Goal: Complete application form

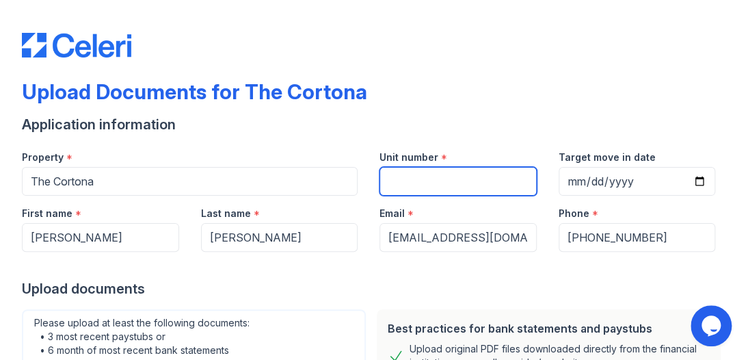
click at [393, 179] on input "Unit number" at bounding box center [458, 181] width 157 height 29
type input "915"
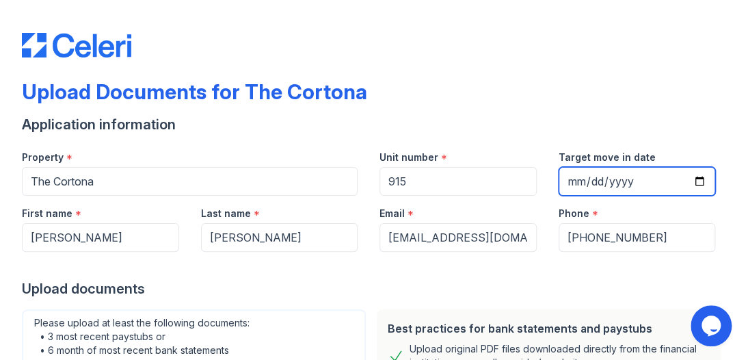
click at [561, 178] on input "Target move in date" at bounding box center [637, 181] width 157 height 29
type input "[DATE]"
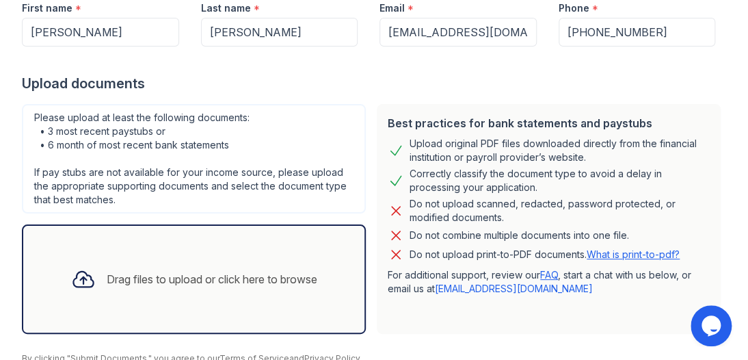
scroll to position [263, 0]
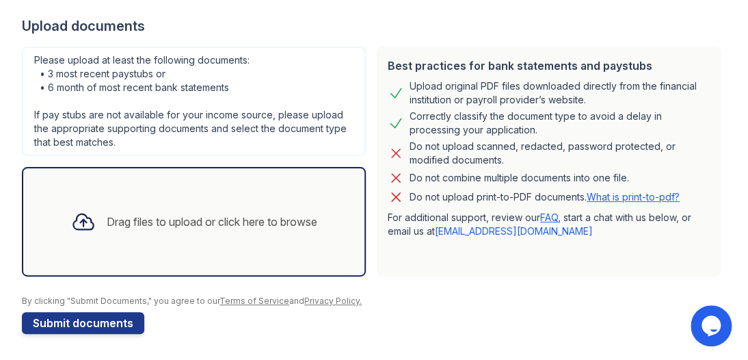
click at [181, 223] on div "Drag files to upload or click here to browse" at bounding box center [212, 221] width 211 height 16
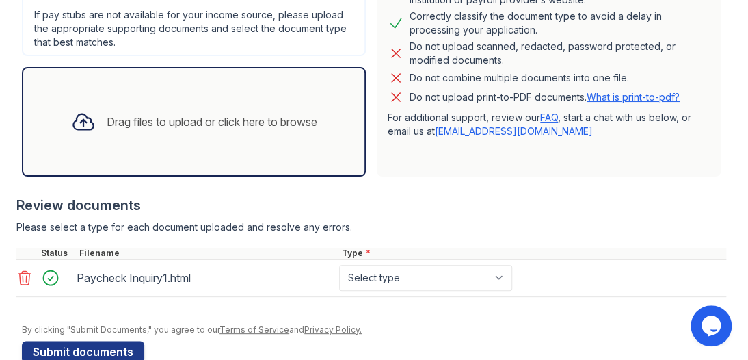
scroll to position [391, 0]
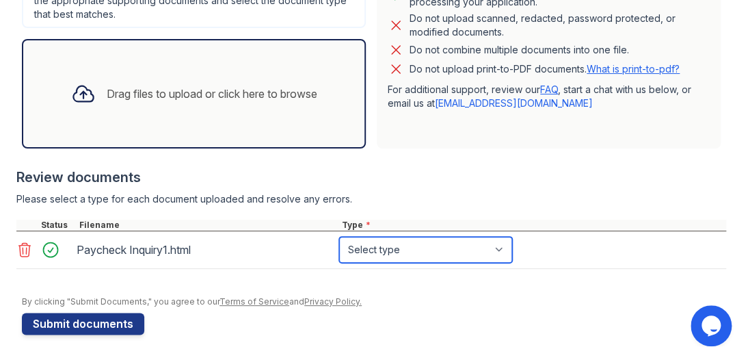
click at [500, 249] on select "Select type Paystub Bank Statement Offer Letter Tax Documents Benefit Award Let…" at bounding box center [425, 250] width 173 height 26
select select "paystub"
click at [339, 237] on select "Select type Paystub Bank Statement Offer Letter Tax Documents Benefit Award Let…" at bounding box center [425, 250] width 173 height 26
click at [225, 98] on div "Drag files to upload or click here to browse" at bounding box center [212, 94] width 211 height 16
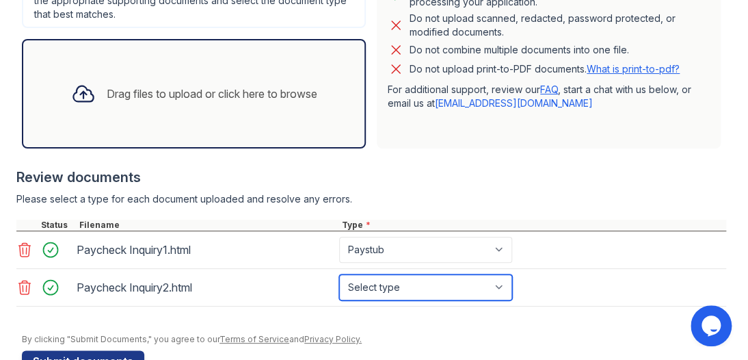
click at [503, 284] on select "Select type Paystub Bank Statement Offer Letter Tax Documents Benefit Award Let…" at bounding box center [425, 287] width 173 height 26
select select "paystub"
click at [339, 274] on select "Select type Paystub Bank Statement Offer Letter Tax Documents Benefit Award Let…" at bounding box center [425, 287] width 173 height 26
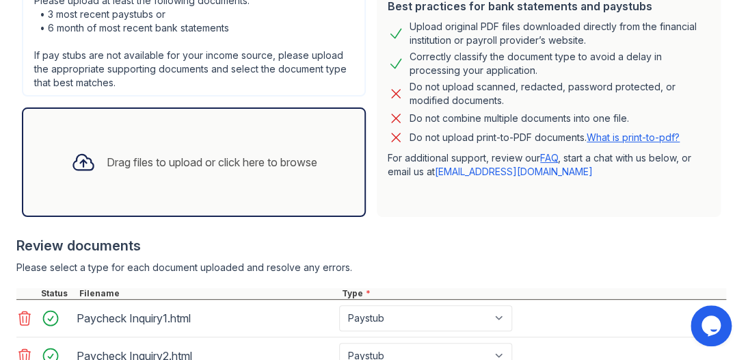
click at [252, 170] on div "Drag files to upload or click here to browse" at bounding box center [194, 162] width 268 height 47
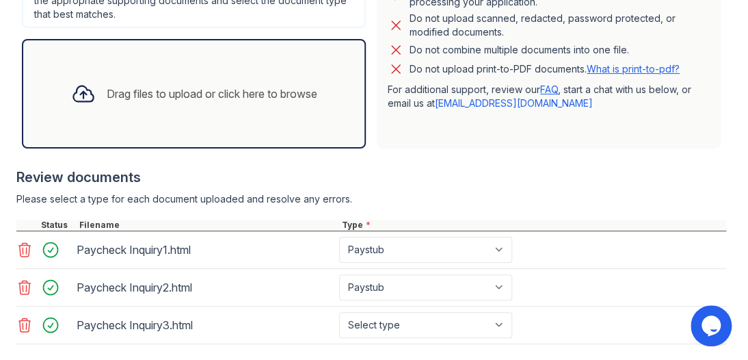
scroll to position [459, 0]
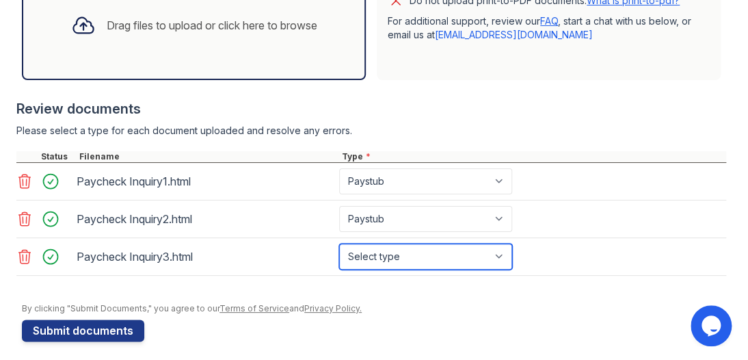
click at [503, 252] on select "Select type Paystub Bank Statement Offer Letter Tax Documents Benefit Award Let…" at bounding box center [425, 257] width 173 height 26
select select "paystub"
click at [339, 244] on select "Select type Paystub Bank Statement Offer Letter Tax Documents Benefit Award Let…" at bounding box center [425, 257] width 173 height 26
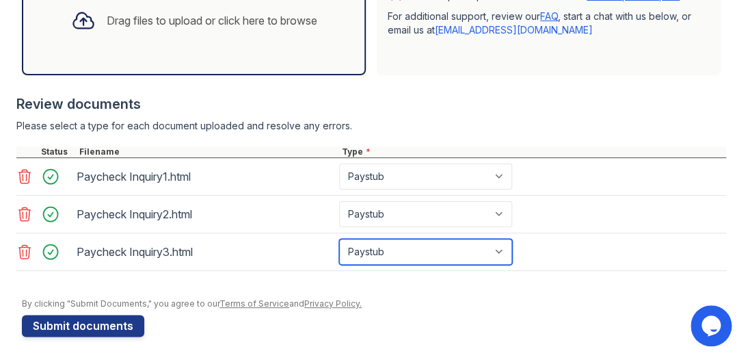
scroll to position [465, 0]
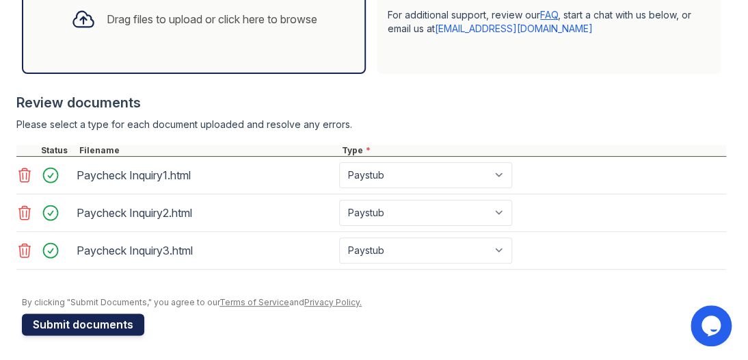
click at [98, 319] on button "Submit documents" at bounding box center [83, 324] width 122 height 22
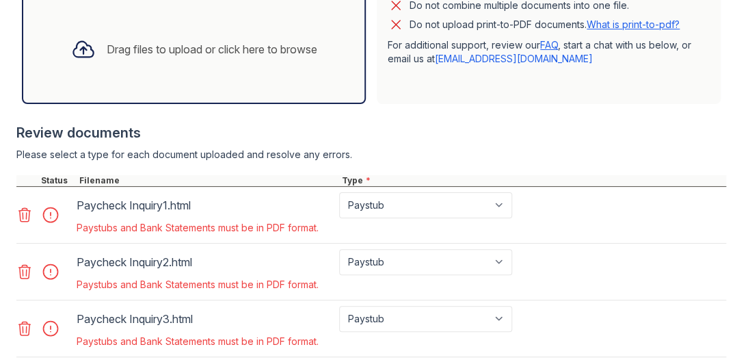
scroll to position [492, 0]
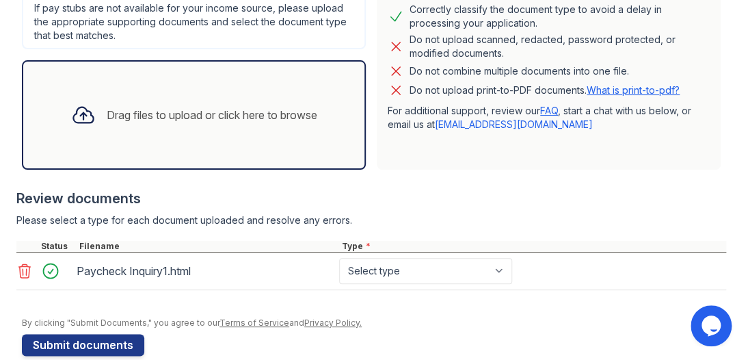
scroll to position [391, 0]
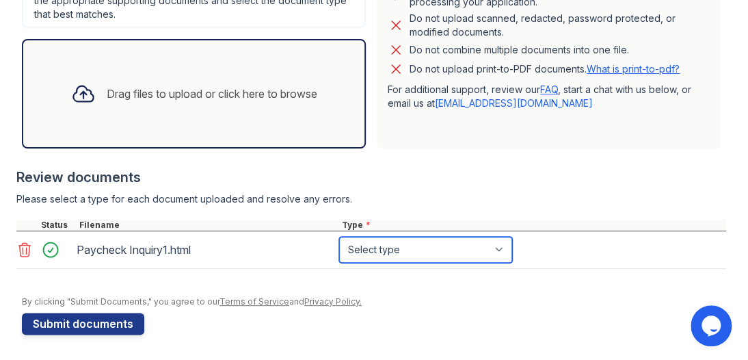
click at [504, 247] on select "Select type Paystub Bank Statement Offer Letter Tax Documents Benefit Award Let…" at bounding box center [425, 250] width 173 height 26
select select "paystub"
click at [339, 237] on select "Select type Paystub Bank Statement Offer Letter Tax Documents Benefit Award Let…" at bounding box center [425, 250] width 173 height 26
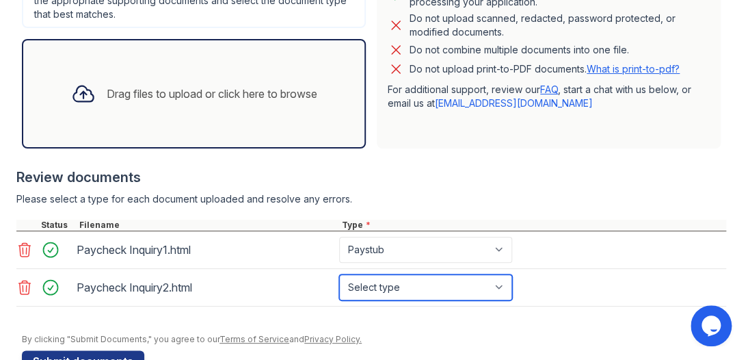
click at [501, 285] on select "Select type Paystub Bank Statement Offer Letter Tax Documents Benefit Award Let…" at bounding box center [425, 287] width 173 height 26
select select "paystub"
click at [339, 274] on select "Select type Paystub Bank Statement Offer Letter Tax Documents Benefit Award Let…" at bounding box center [425, 287] width 173 height 26
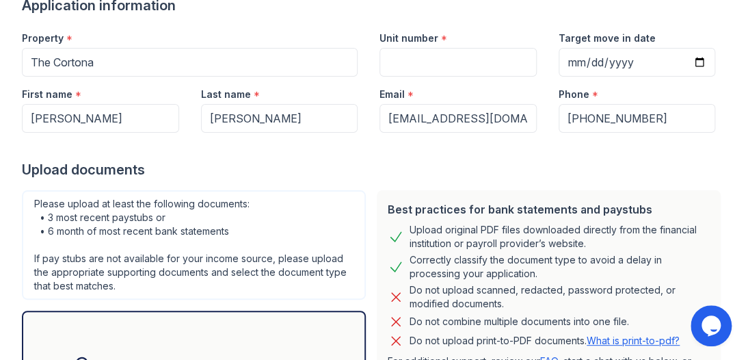
scroll to position [117, 0]
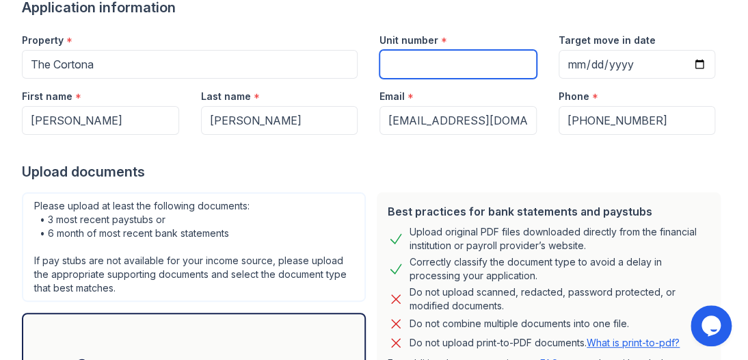
click at [387, 64] on input "Unit number" at bounding box center [458, 64] width 157 height 29
type input "915"
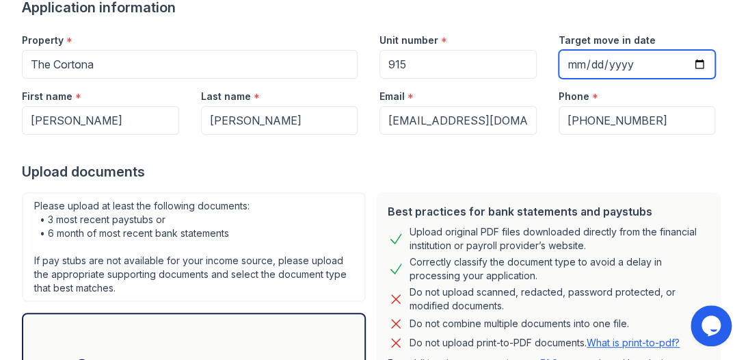
click at [563, 64] on input "Target move in date" at bounding box center [637, 64] width 157 height 29
type input "[DATE]"
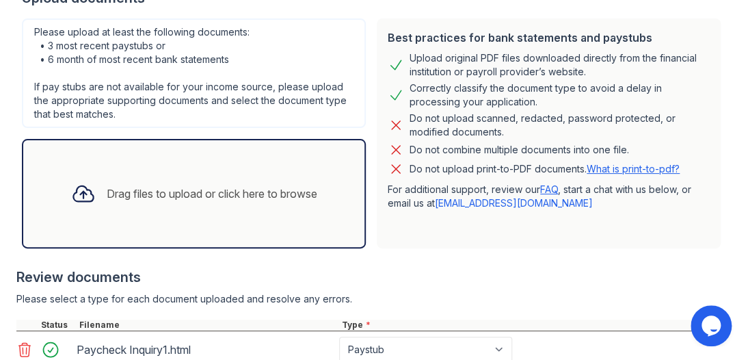
scroll to position [428, 0]
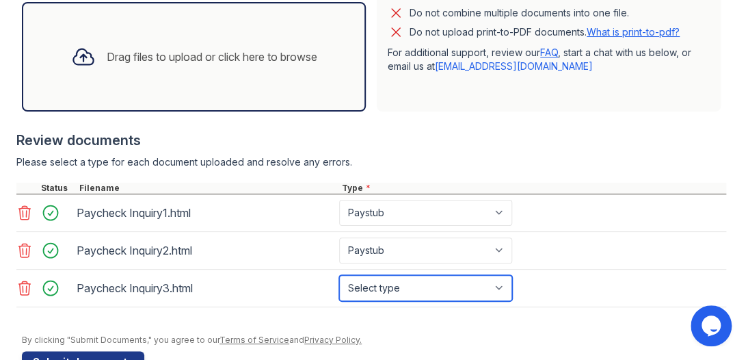
click at [502, 280] on select "Select type Paystub Bank Statement Offer Letter Tax Documents Benefit Award Let…" at bounding box center [425, 288] width 173 height 26
select select "paystub"
click at [339, 275] on select "Select type Paystub Bank Statement Offer Letter Tax Documents Benefit Award Let…" at bounding box center [425, 288] width 173 height 26
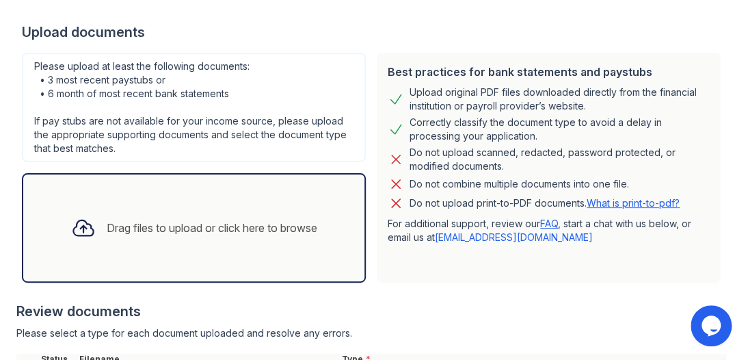
scroll to position [192, 0]
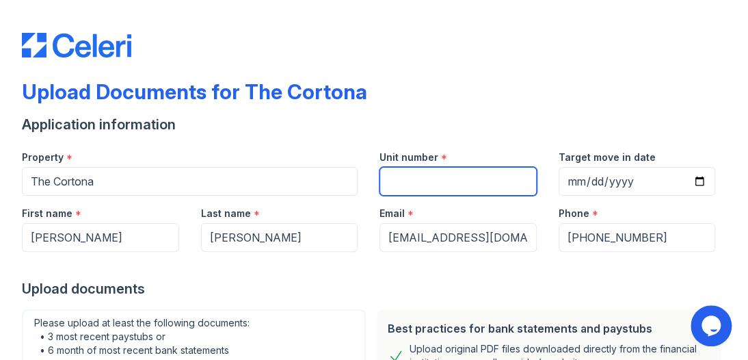
click at [411, 189] on input "Unit number" at bounding box center [458, 181] width 157 height 29
type input "915"
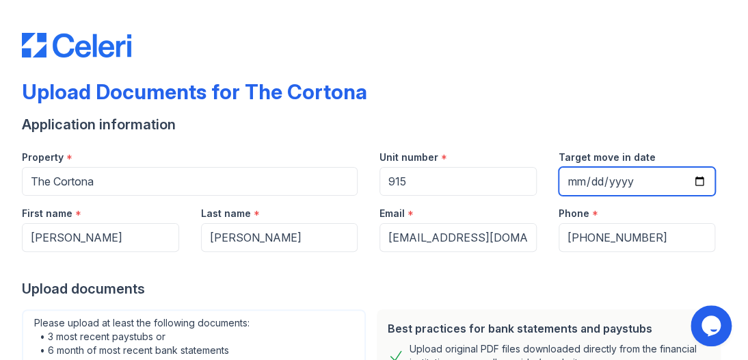
click at [560, 176] on input "Target move in date" at bounding box center [637, 181] width 157 height 29
type input "[DATE]"
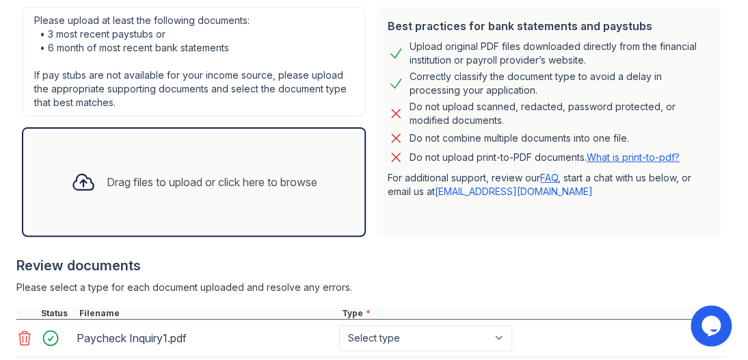
scroll to position [391, 0]
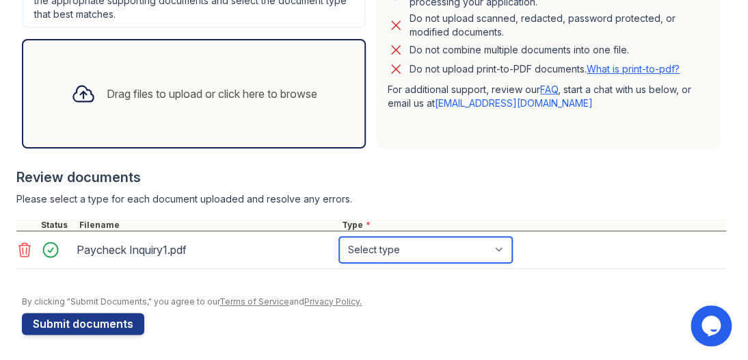
click at [503, 246] on select "Select type Paystub Bank Statement Offer Letter Tax Documents Benefit Award Let…" at bounding box center [425, 250] width 173 height 26
select select "paystub"
click at [339, 237] on select "Select type Paystub Bank Statement Offer Letter Tax Documents Benefit Award Let…" at bounding box center [425, 250] width 173 height 26
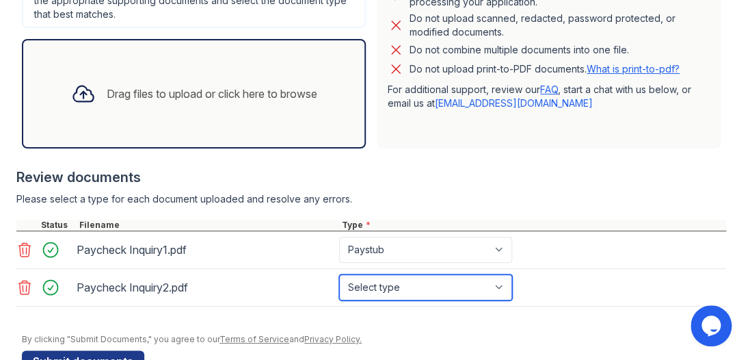
click at [503, 285] on select "Select type Paystub Bank Statement Offer Letter Tax Documents Benefit Award Let…" at bounding box center [425, 287] width 173 height 26
select select "paystub"
click at [339, 274] on select "Select type Paystub Bank Statement Offer Letter Tax Documents Benefit Award Let…" at bounding box center [425, 287] width 173 height 26
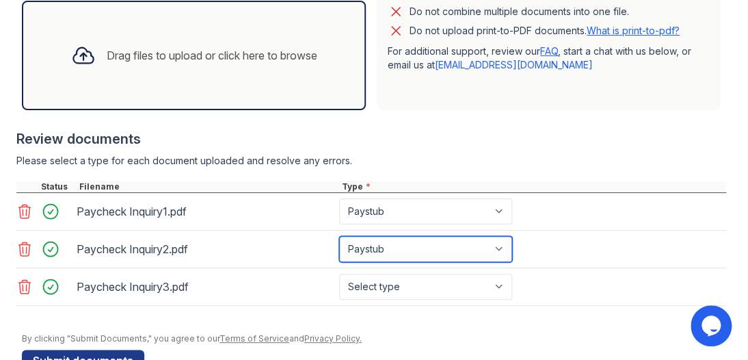
scroll to position [459, 0]
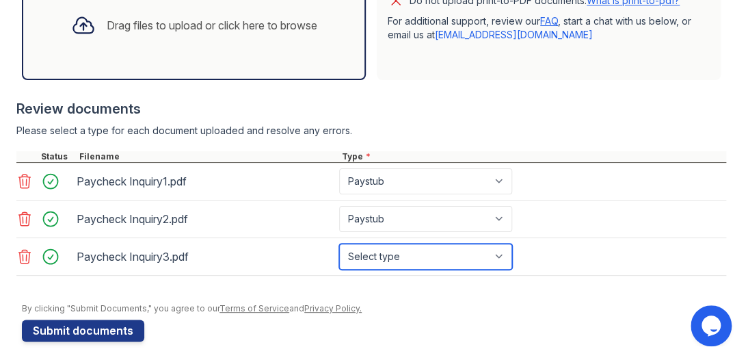
click at [499, 255] on select "Select type Paystub Bank Statement Offer Letter Tax Documents Benefit Award Let…" at bounding box center [425, 257] width 173 height 26
select select "paystub"
click at [339, 244] on select "Select type Paystub Bank Statement Offer Letter Tax Documents Benefit Award Let…" at bounding box center [425, 257] width 173 height 26
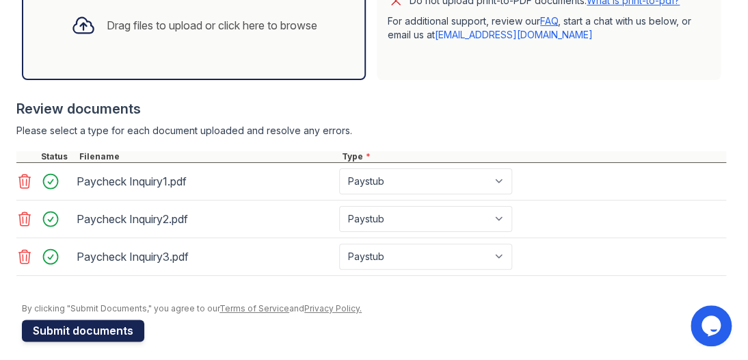
click at [97, 327] on button "Submit documents" at bounding box center [83, 330] width 122 height 22
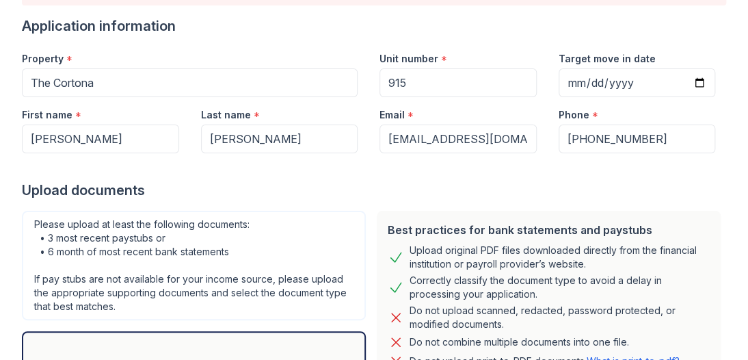
scroll to position [0, 0]
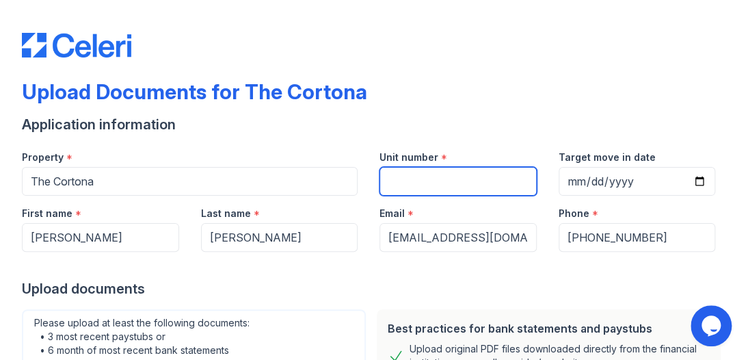
click at [408, 179] on input "Unit number" at bounding box center [458, 181] width 157 height 29
type input "915"
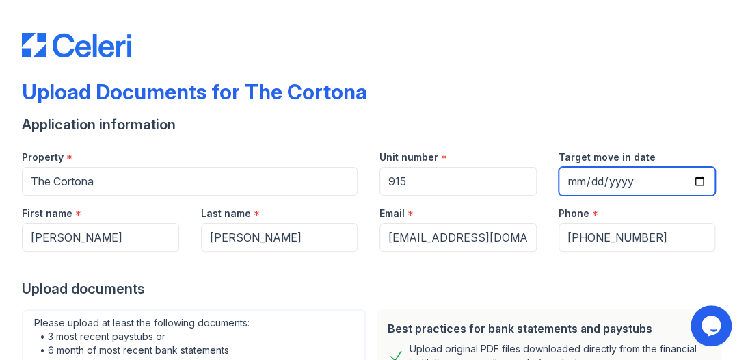
click at [559, 179] on input "Target move in date" at bounding box center [637, 181] width 157 height 29
type input "[DATE]"
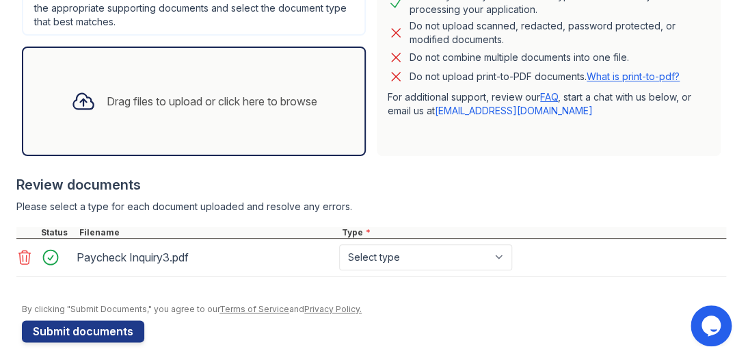
scroll to position [391, 0]
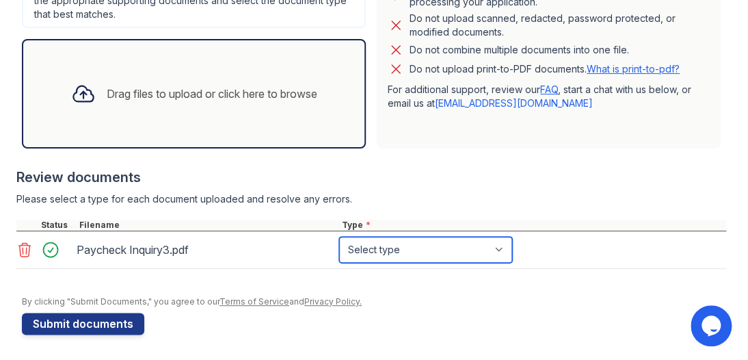
click at [508, 248] on select "Select type Paystub Bank Statement Offer Letter Tax Documents Benefit Award Let…" at bounding box center [425, 250] width 173 height 26
select select "paystub"
click at [339, 237] on select "Select type Paystub Bank Statement Offer Letter Tax Documents Benefit Award Let…" at bounding box center [425, 250] width 173 height 26
click at [248, 288] on div at bounding box center [374, 289] width 705 height 14
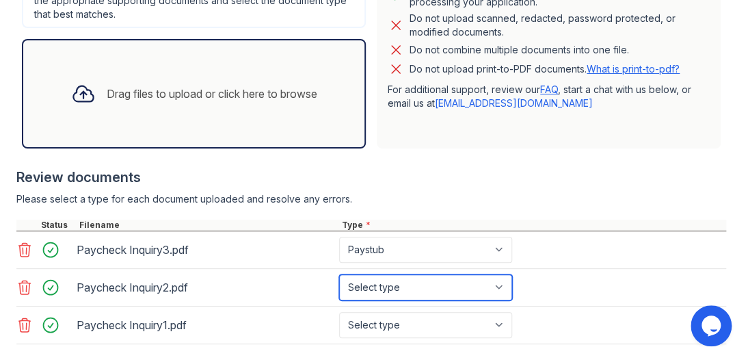
click at [499, 282] on select "Select type Paystub Bank Statement Offer Letter Tax Documents Benefit Award Let…" at bounding box center [425, 287] width 173 height 26
select select "paystub"
click at [339, 274] on select "Select type Paystub Bank Statement Offer Letter Tax Documents Benefit Award Let…" at bounding box center [425, 287] width 173 height 26
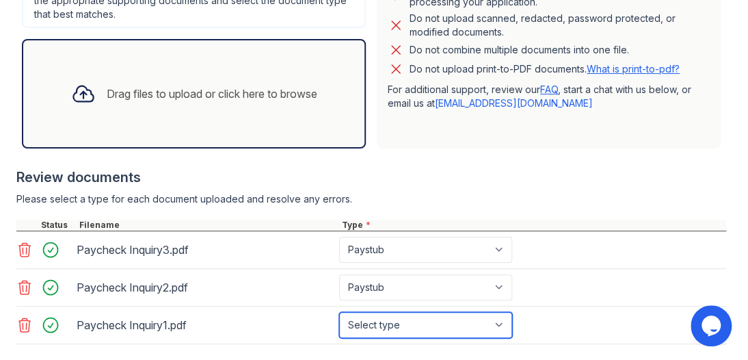
click at [505, 320] on select "Select type Paystub Bank Statement Offer Letter Tax Documents Benefit Award Let…" at bounding box center [425, 325] width 173 height 26
select select "paystub"
click at [339, 312] on select "Select type Paystub Bank Statement Offer Letter Tax Documents Benefit Award Let…" at bounding box center [425, 325] width 173 height 26
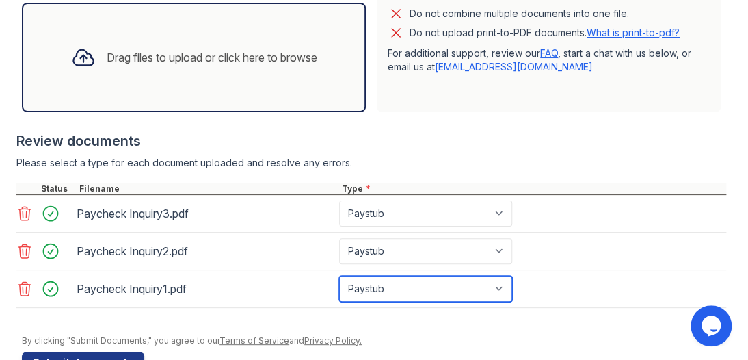
scroll to position [465, 0]
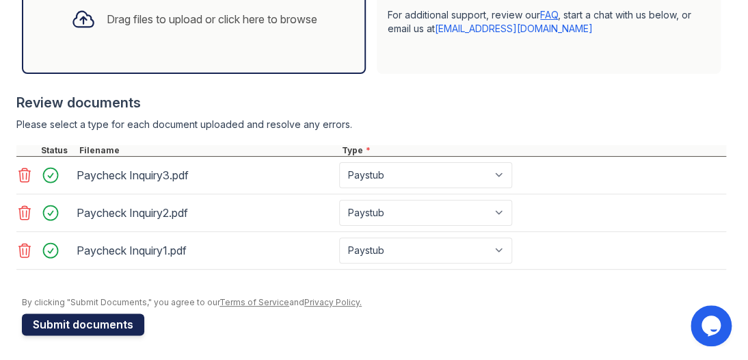
click at [92, 321] on button "Submit documents" at bounding box center [83, 324] width 122 height 22
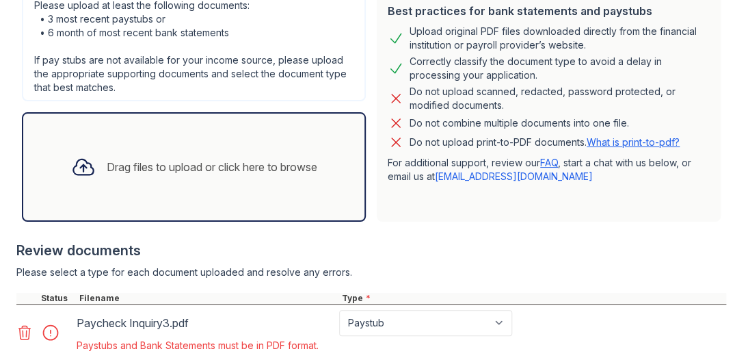
scroll to position [219, 0]
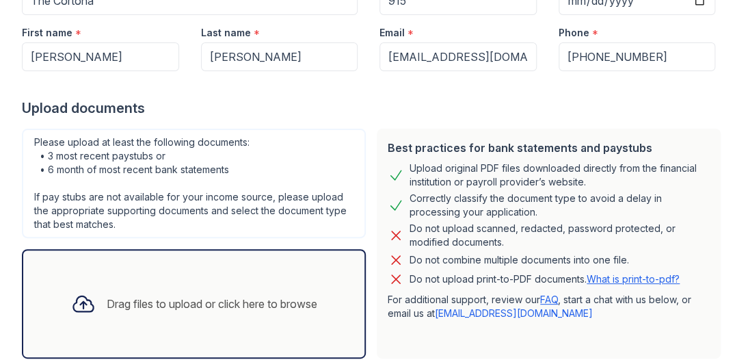
click at [700, 269] on div "Best practices for bank statements and paystubs Upload original PDF files downl…" at bounding box center [549, 244] width 344 height 230
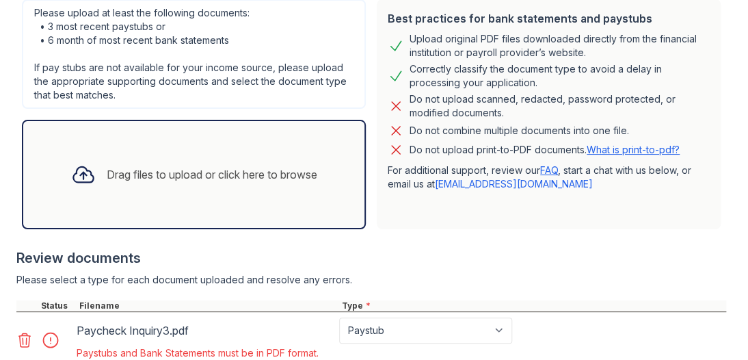
scroll to position [479, 0]
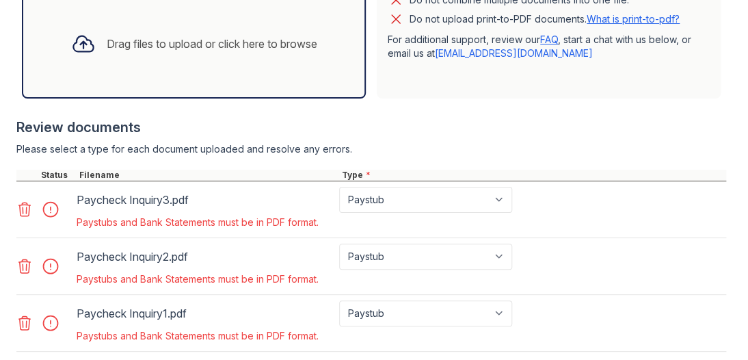
click at [22, 205] on icon at bounding box center [24, 209] width 16 height 16
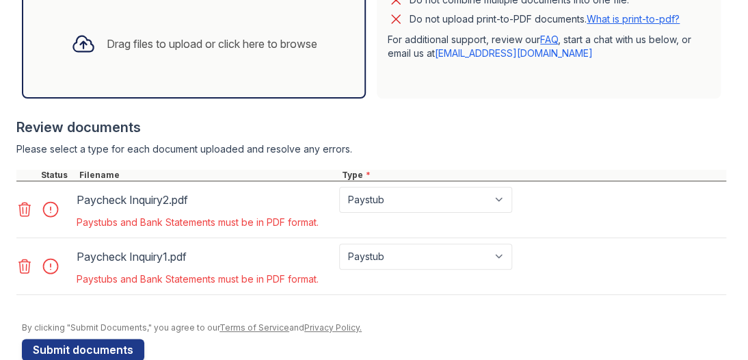
click at [30, 205] on icon at bounding box center [24, 209] width 16 height 16
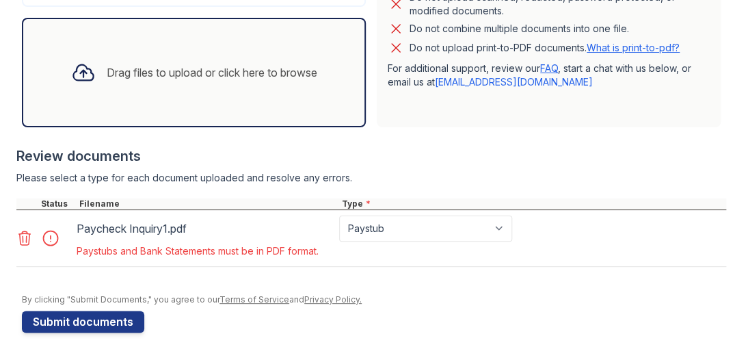
scroll to position [448, 0]
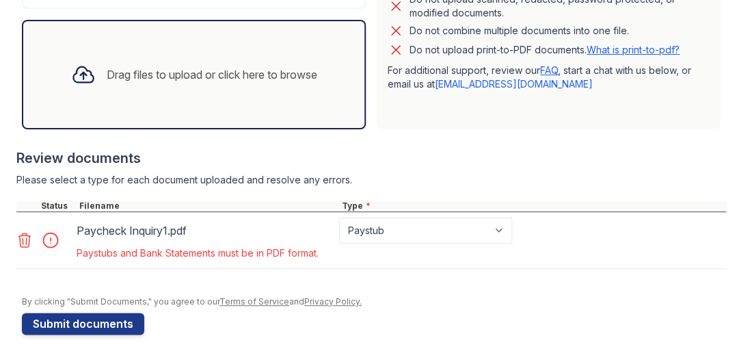
click at [22, 236] on icon at bounding box center [24, 240] width 16 height 16
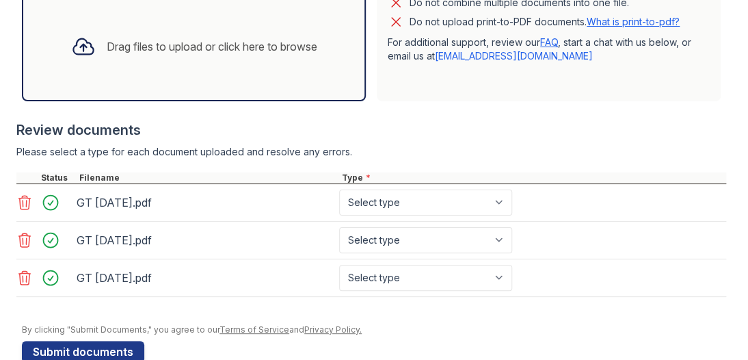
scroll to position [503, 0]
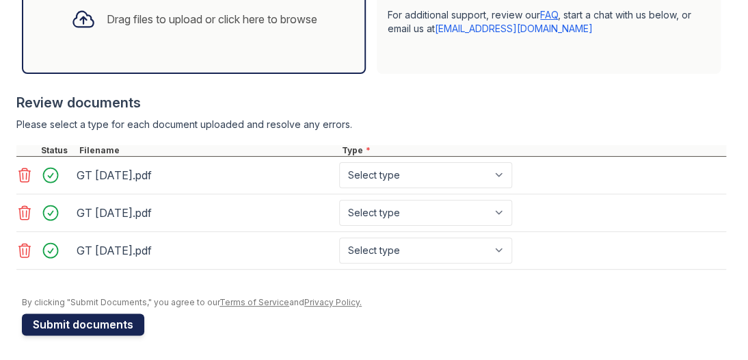
click at [94, 322] on button "Submit documents" at bounding box center [83, 324] width 122 height 22
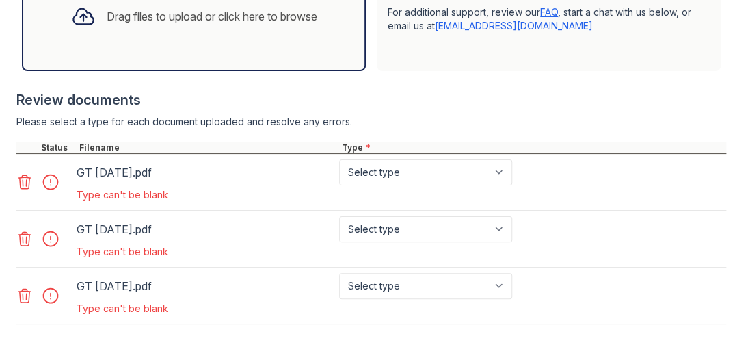
scroll to position [536, 0]
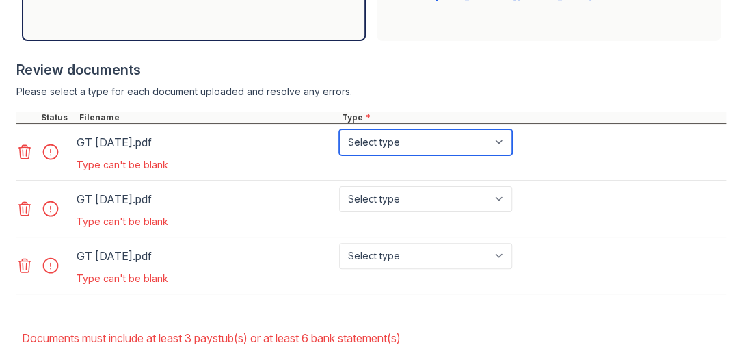
click at [501, 142] on select "Select type Paystub Bank Statement Offer Letter Tax Documents Benefit Award Let…" at bounding box center [425, 142] width 173 height 26
select select "paystub"
click at [339, 129] on select "Select type Paystub Bank Statement Offer Letter Tax Documents Benefit Award Let…" at bounding box center [425, 142] width 173 height 26
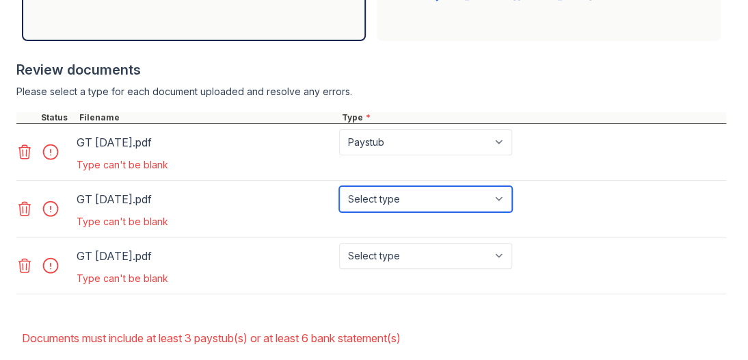
click at [492, 200] on select "Select type Paystub Bank Statement Offer Letter Tax Documents Benefit Award Let…" at bounding box center [425, 199] width 173 height 26
select select "paystub"
click at [339, 186] on select "Select type Paystub Bank Statement Offer Letter Tax Documents Benefit Award Let…" at bounding box center [425, 199] width 173 height 26
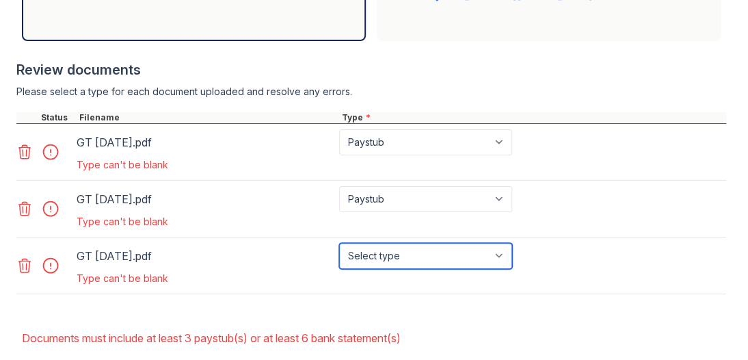
click at [491, 250] on select "Select type Paystub Bank Statement Offer Letter Tax Documents Benefit Award Let…" at bounding box center [425, 256] width 173 height 26
select select "paystub"
click at [339, 243] on select "Select type Paystub Bank Statement Offer Letter Tax Documents Benefit Award Let…" at bounding box center [425, 256] width 173 height 26
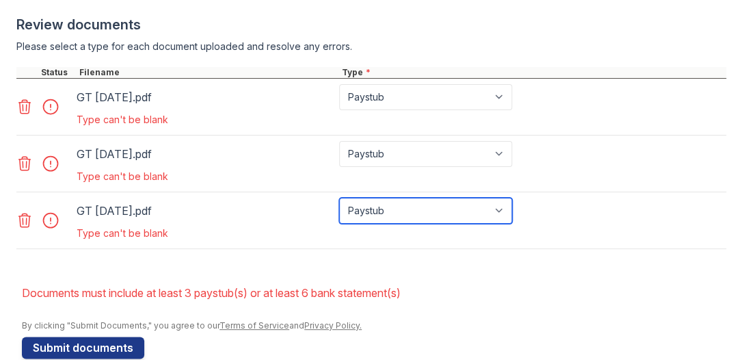
scroll to position [605, 0]
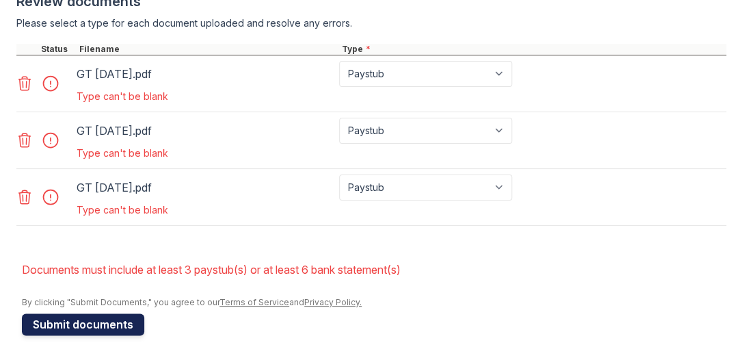
click at [77, 316] on button "Submit documents" at bounding box center [83, 324] width 122 height 22
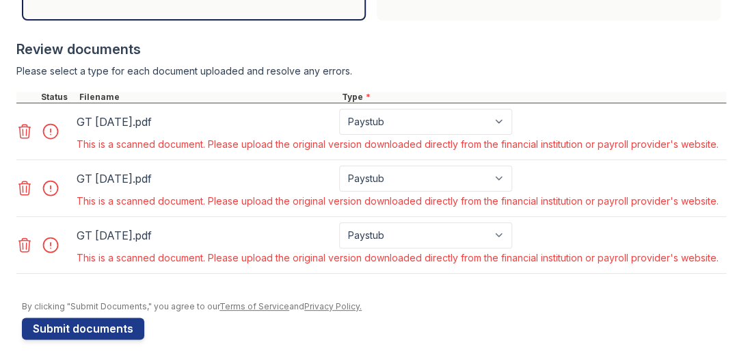
scroll to position [534, 0]
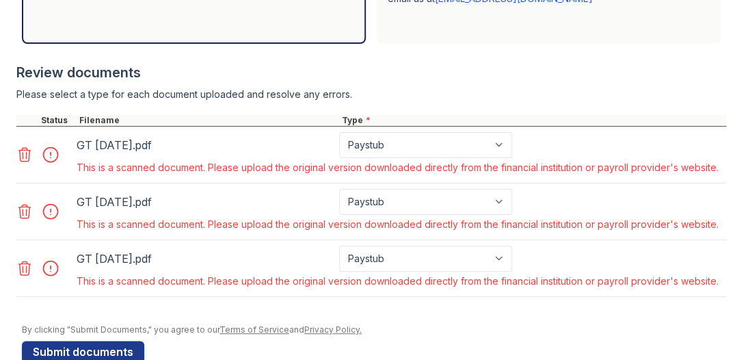
click at [438, 88] on div "Please select a type for each document uploaded and resolve any errors." at bounding box center [371, 95] width 710 height 14
